Goal: Complete application form

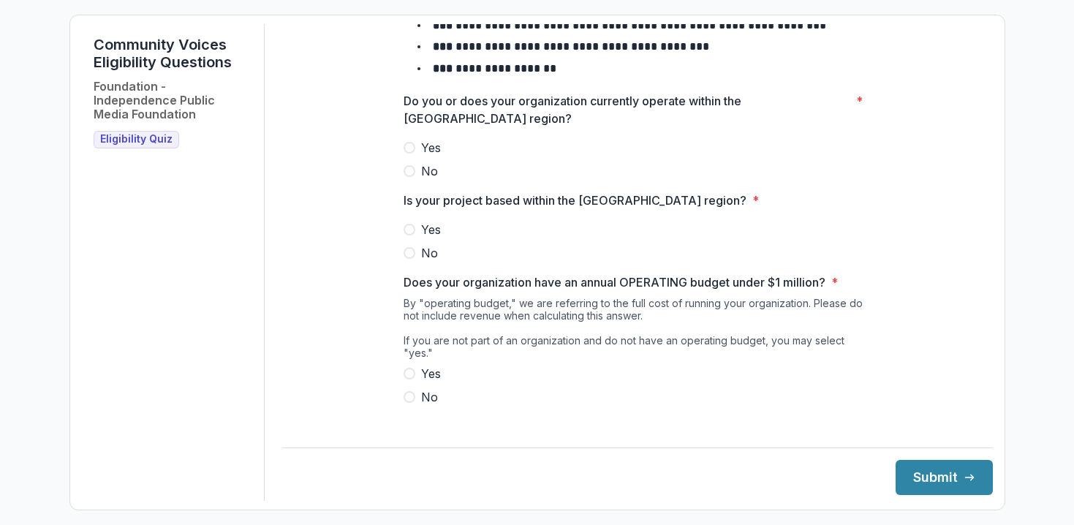
scroll to position [159, 0]
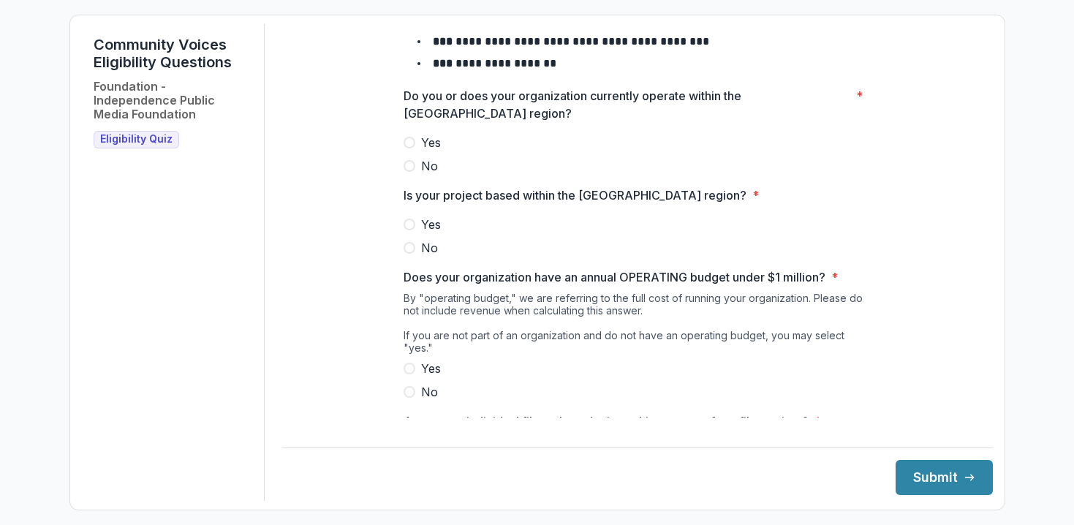
click at [407, 148] on span at bounding box center [410, 143] width 12 height 12
click at [413, 233] on label "Yes" at bounding box center [638, 225] width 468 height 18
click at [407, 371] on span at bounding box center [410, 369] width 12 height 12
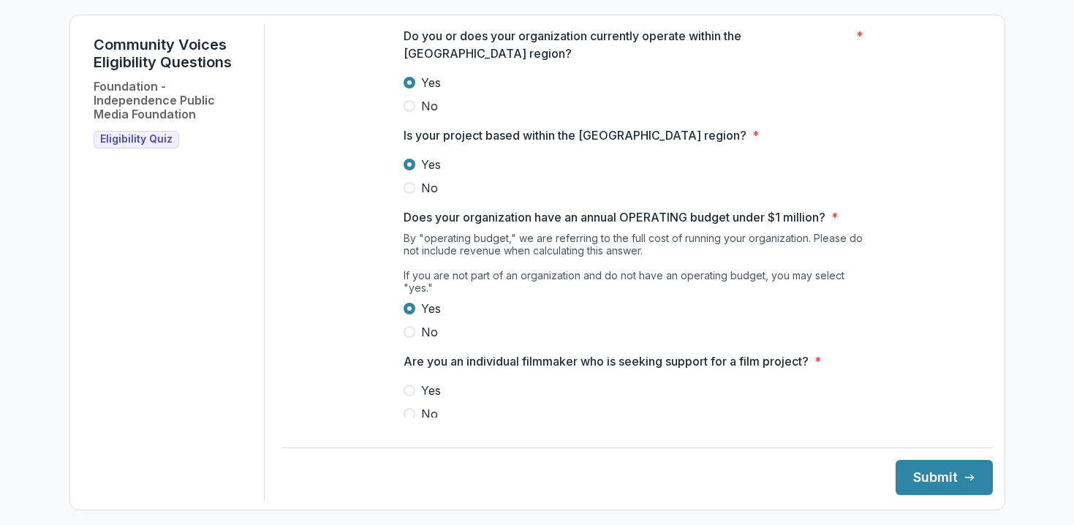
scroll to position [235, 0]
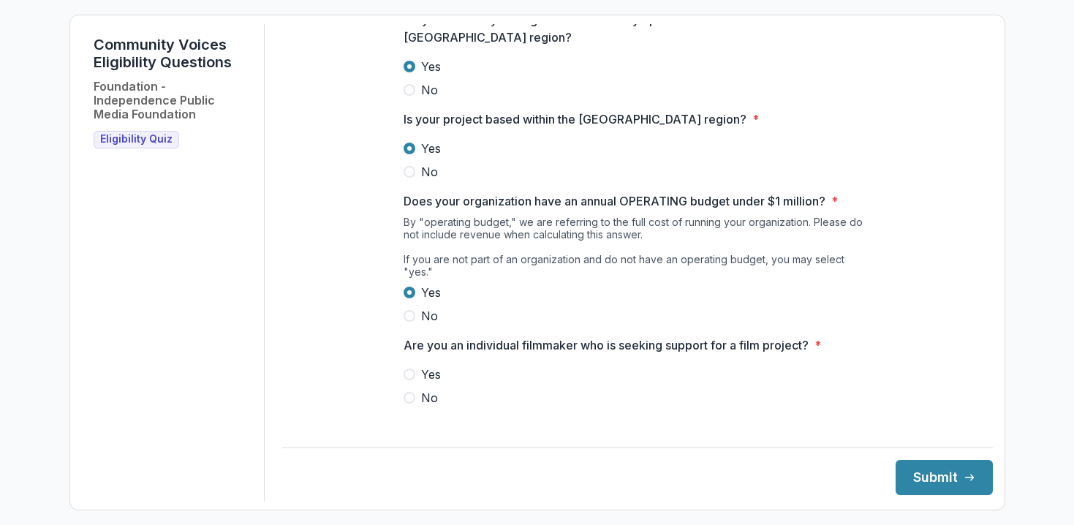
click at [412, 396] on span at bounding box center [410, 398] width 12 height 12
click at [934, 487] on button "Submit" at bounding box center [944, 477] width 97 height 35
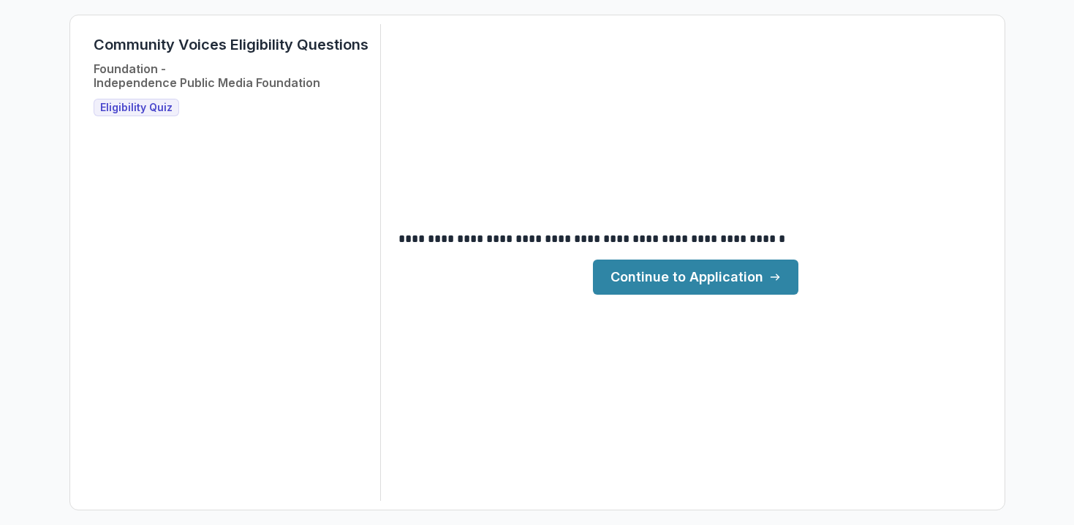
click at [717, 276] on link "Continue to Application" at bounding box center [695, 277] width 205 height 35
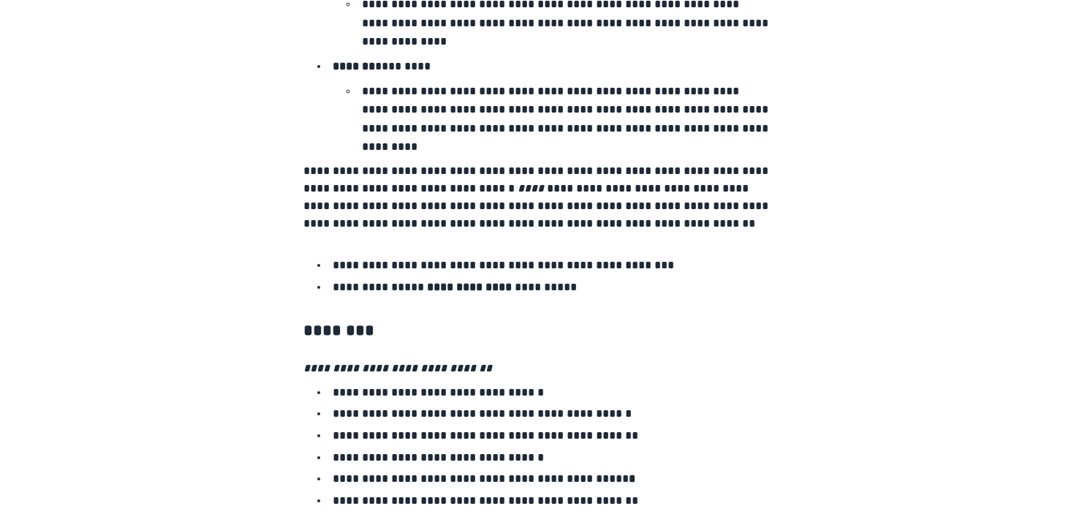
scroll to position [2512, 0]
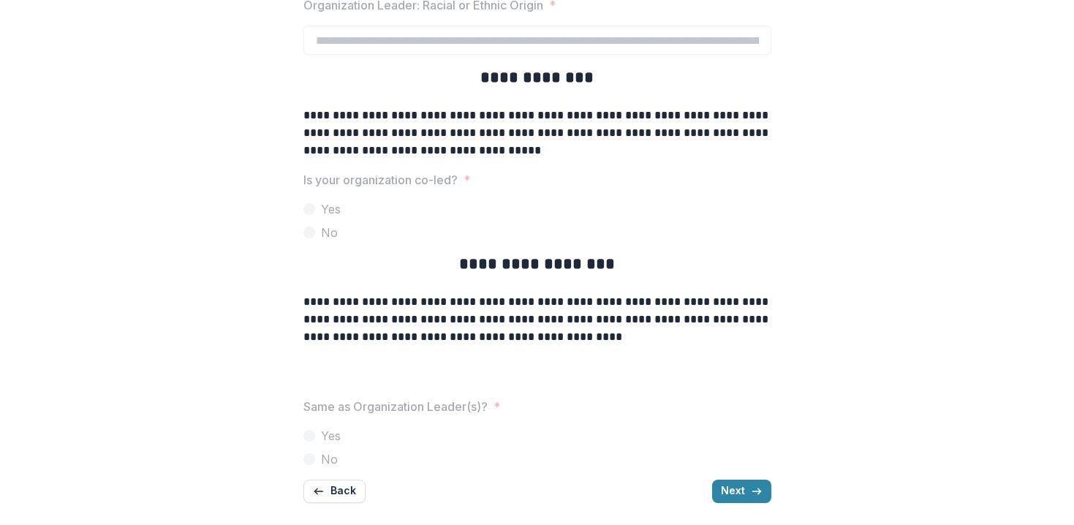
scroll to position [3483, 0]
